Goal: Find specific page/section: Find specific page/section

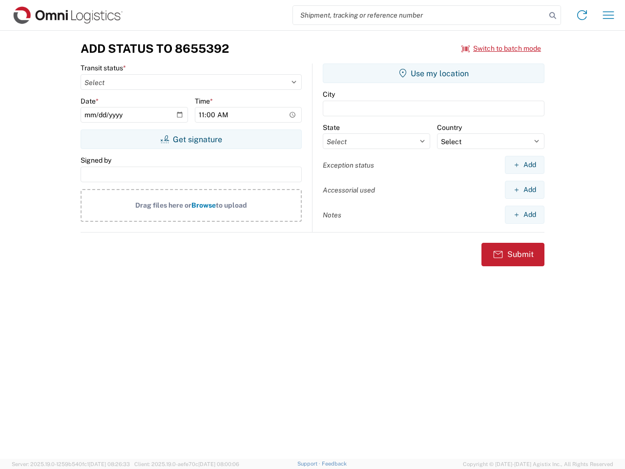
click at [419, 15] on input "search" at bounding box center [419, 15] width 253 height 19
click at [553, 16] on icon at bounding box center [553, 16] width 14 height 14
click at [582, 15] on icon at bounding box center [582, 15] width 16 height 16
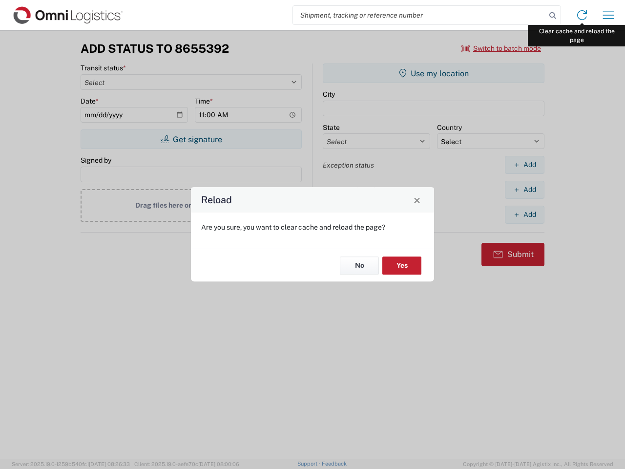
click at [608, 15] on div "Reload Are you sure, you want to clear cache and reload the page? No Yes" at bounding box center [312, 234] width 625 height 469
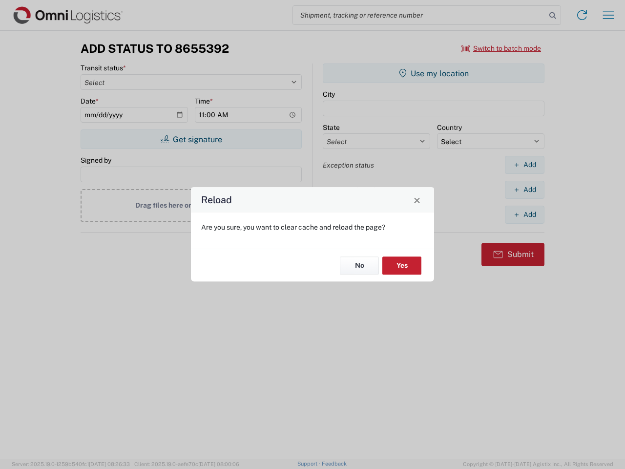
click at [501, 48] on div "Reload Are you sure, you want to clear cache and reload the page? No Yes" at bounding box center [312, 234] width 625 height 469
click at [191, 139] on div "Reload Are you sure, you want to clear cache and reload the page? No Yes" at bounding box center [312, 234] width 625 height 469
click at [434, 73] on div "Reload Are you sure, you want to clear cache and reload the page? No Yes" at bounding box center [312, 234] width 625 height 469
click at [524, 165] on div "Reload Are you sure, you want to clear cache and reload the page? No Yes" at bounding box center [312, 234] width 625 height 469
click at [524, 189] on div "Reload Are you sure, you want to clear cache and reload the page? No Yes" at bounding box center [312, 234] width 625 height 469
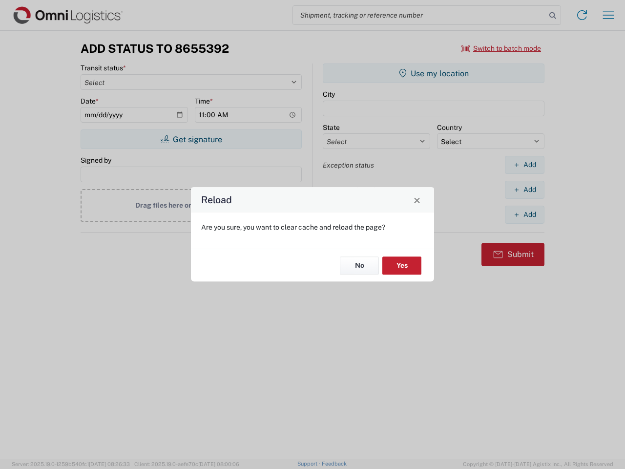
click at [524, 214] on div "Reload Are you sure, you want to clear cache and reload the page? No Yes" at bounding box center [312, 234] width 625 height 469
